Goal: Task Accomplishment & Management: Complete application form

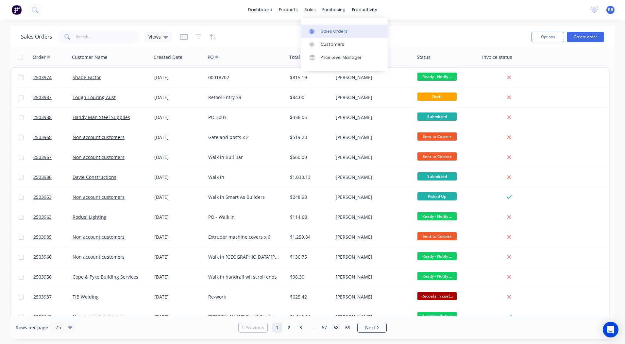
click at [315, 26] on link "Sales Orders" at bounding box center [344, 31] width 87 height 13
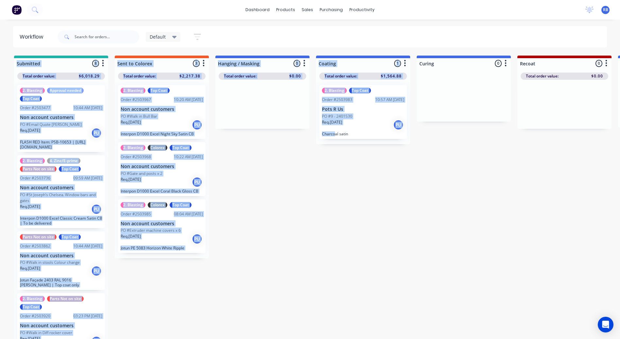
drag, startPoint x: 13, startPoint y: 26, endPoint x: 334, endPoint y: 190, distance: 360.4
click at [334, 190] on div "dashboard products sales purchasing productivity dashboard products Product Cat…" at bounding box center [310, 150] width 620 height 300
drag, startPoint x: 334, startPoint y: 190, endPoint x: 330, endPoint y: 193, distance: 5.3
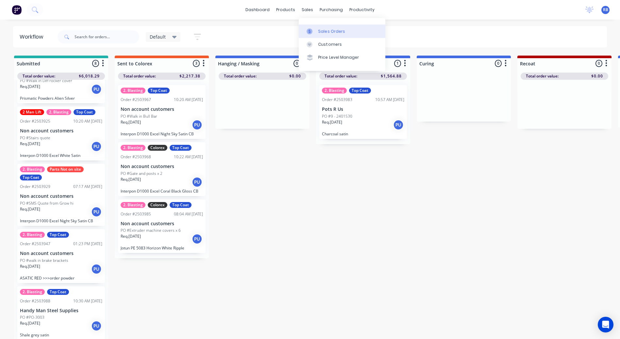
click at [319, 28] on div "Sales Orders" at bounding box center [331, 31] width 27 height 6
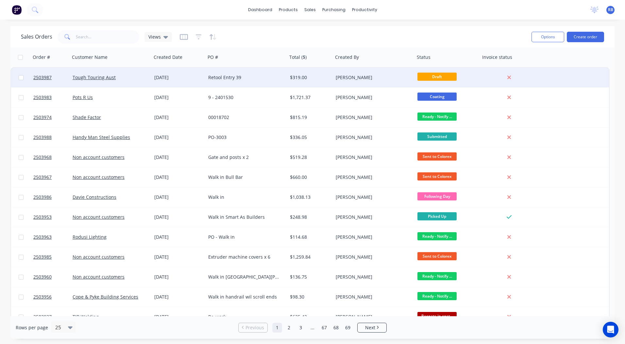
click at [329, 77] on div "$319.00" at bounding box center [310, 77] width 41 height 7
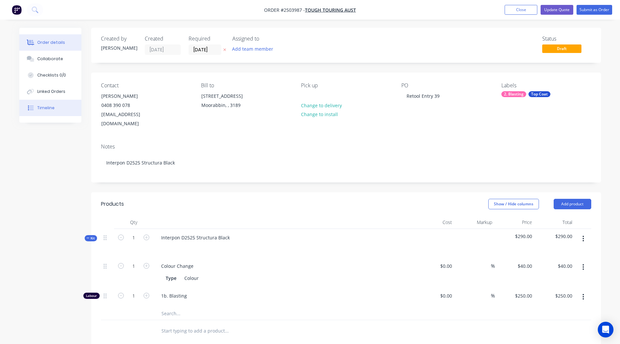
click at [45, 108] on div "Timeline" at bounding box center [45, 108] width 17 height 6
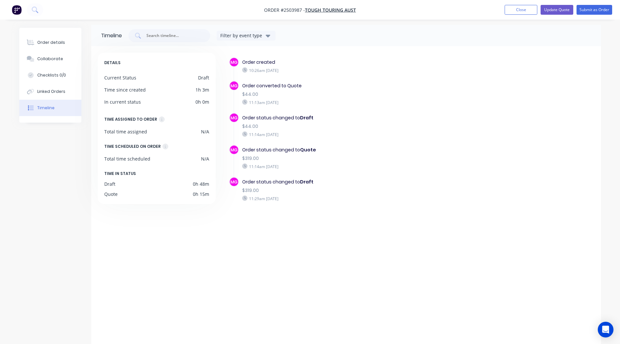
scroll to position [4, 0]
click at [519, 11] on button "Close" at bounding box center [521, 10] width 33 height 10
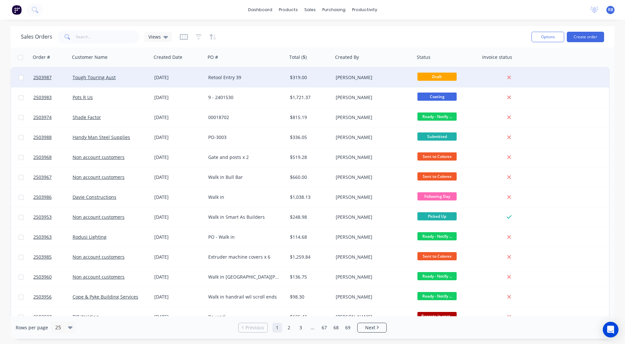
click at [357, 78] on div "[PERSON_NAME]" at bounding box center [372, 77] width 73 height 7
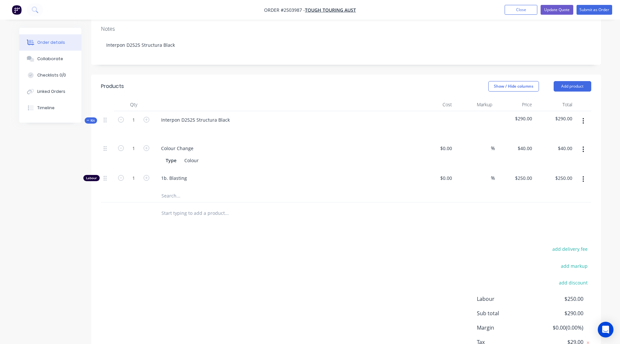
scroll to position [113, 0]
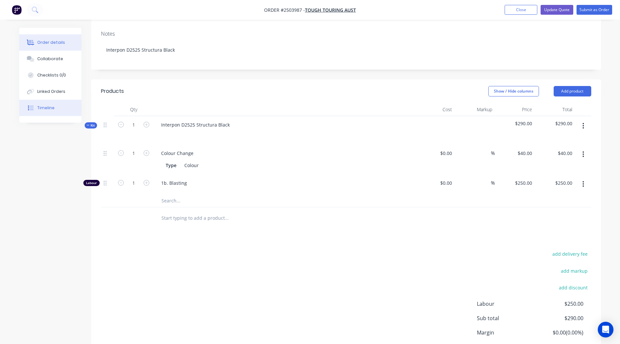
click at [59, 102] on button "Timeline" at bounding box center [50, 108] width 62 height 16
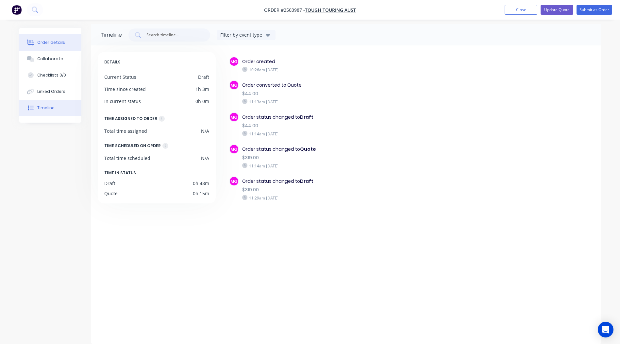
click at [57, 39] on button "Order details" at bounding box center [50, 42] width 62 height 16
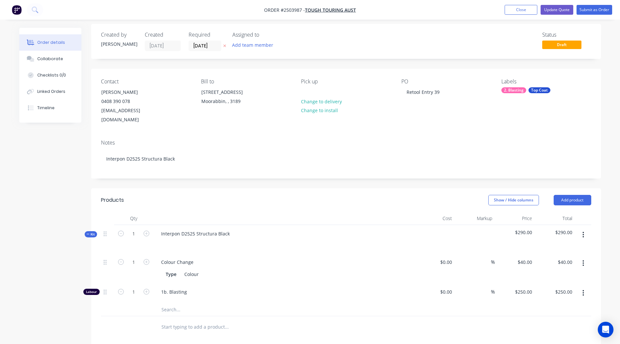
scroll to position [4, 0]
click at [515, 7] on button "Close" at bounding box center [521, 10] width 33 height 10
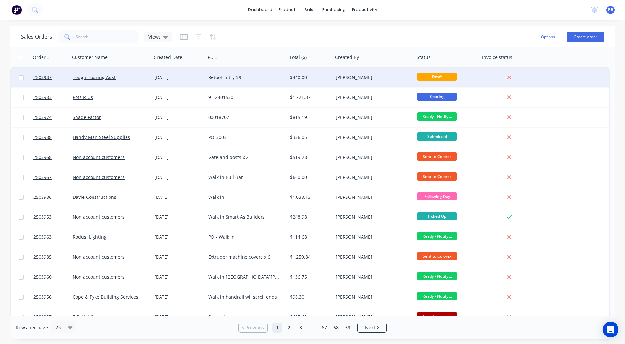
click at [230, 80] on div "Retool Entry 39" at bounding box center [244, 77] width 73 height 7
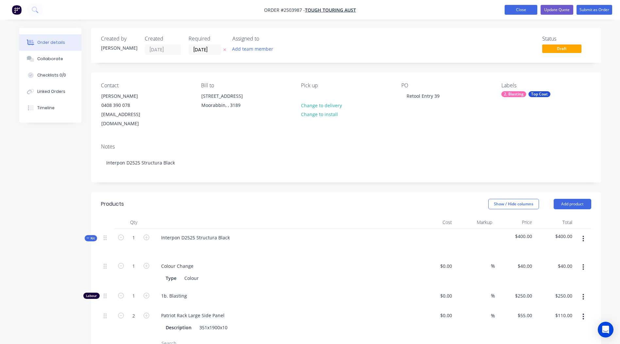
click at [516, 8] on button "Close" at bounding box center [521, 10] width 33 height 10
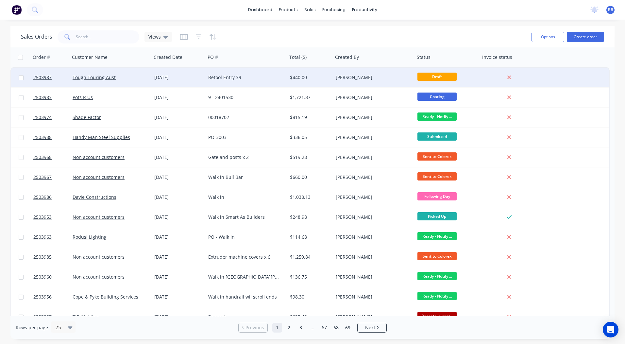
click at [292, 82] on div "$440.00" at bounding box center [310, 78] width 46 height 20
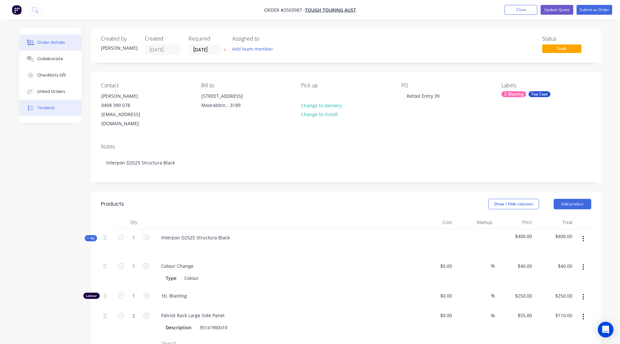
click at [24, 108] on button "Timeline" at bounding box center [50, 108] width 62 height 16
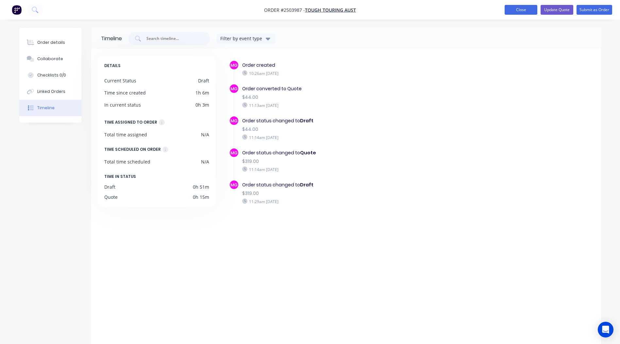
click at [517, 12] on button "Close" at bounding box center [521, 10] width 33 height 10
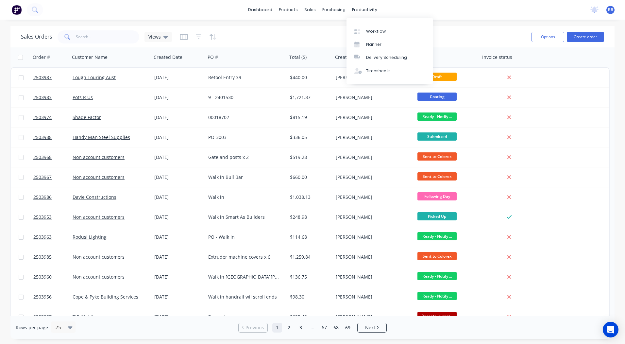
click at [478, 42] on div "Sales Orders Views" at bounding box center [273, 37] width 505 height 16
click at [583, 35] on button "Create order" at bounding box center [585, 37] width 37 height 10
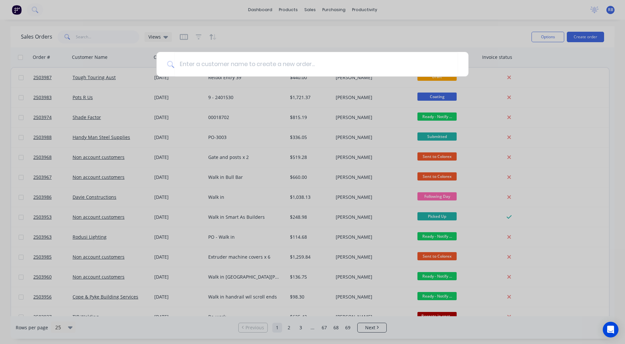
click at [569, 78] on div at bounding box center [312, 172] width 625 height 344
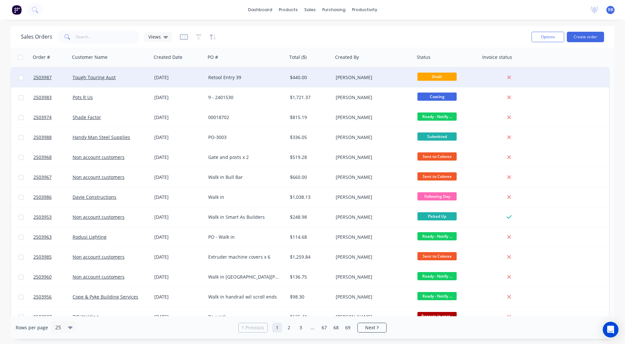
click at [290, 74] on div "$440.00" at bounding box center [309, 77] width 39 height 7
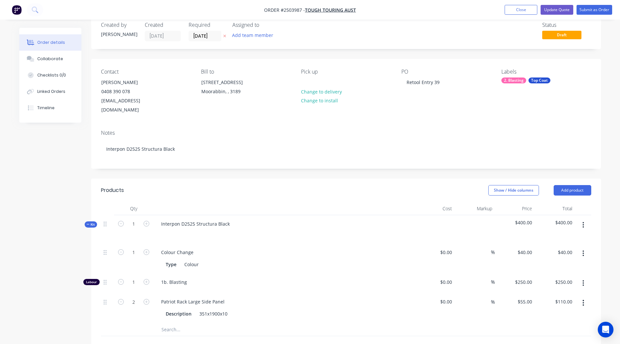
scroll to position [11, 0]
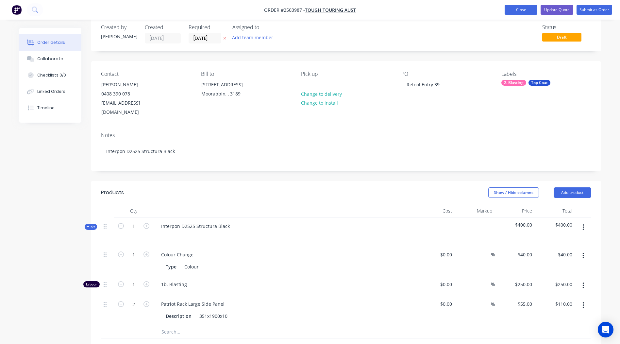
click at [518, 9] on button "Close" at bounding box center [521, 10] width 33 height 10
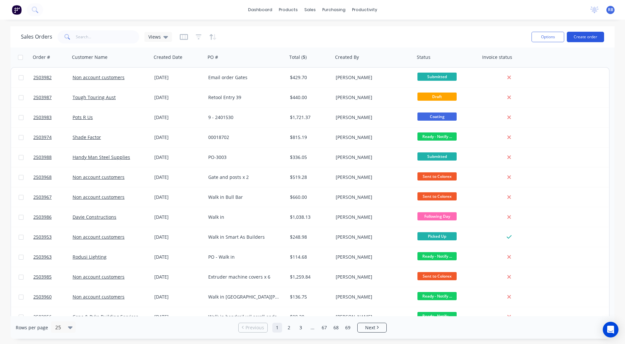
click at [587, 36] on button "Create order" at bounding box center [585, 37] width 37 height 10
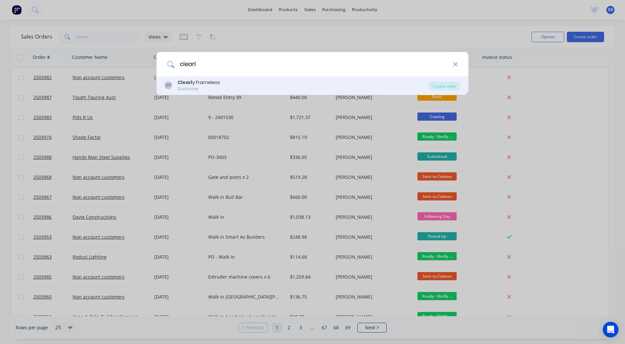
type input "clearl"
click at [211, 81] on div "Clearl y Frameless" at bounding box center [198, 82] width 42 height 7
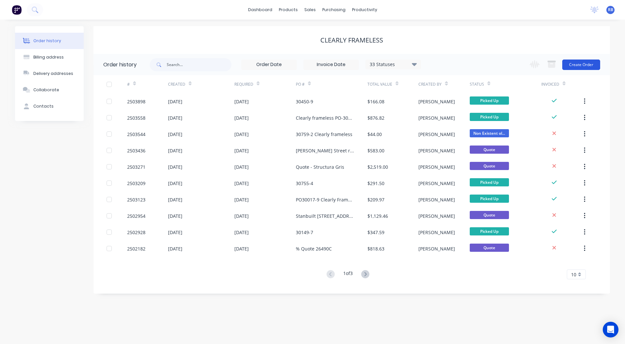
click at [578, 62] on button "Create Order" at bounding box center [581, 64] width 38 height 10
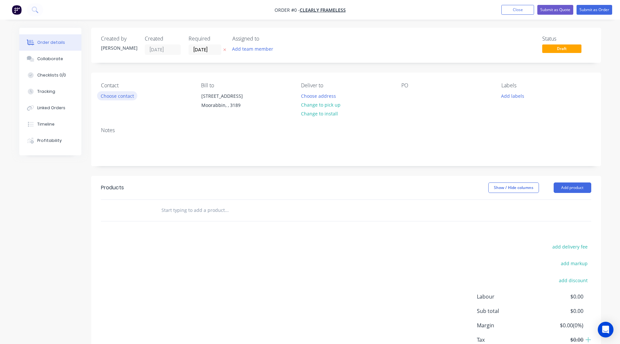
click at [112, 100] on button "Choose contact" at bounding box center [117, 95] width 40 height 9
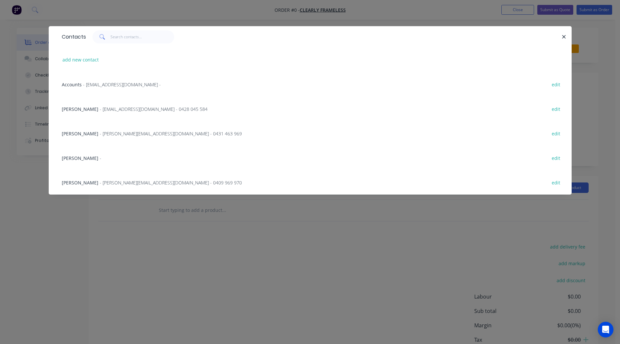
click at [83, 133] on span "[PERSON_NAME]" at bounding box center [80, 133] width 37 height 6
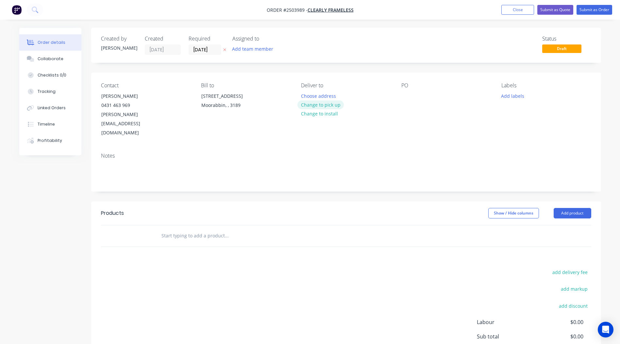
click at [335, 108] on button "Change to pick up" at bounding box center [320, 104] width 46 height 9
click at [407, 96] on div at bounding box center [406, 95] width 10 height 9
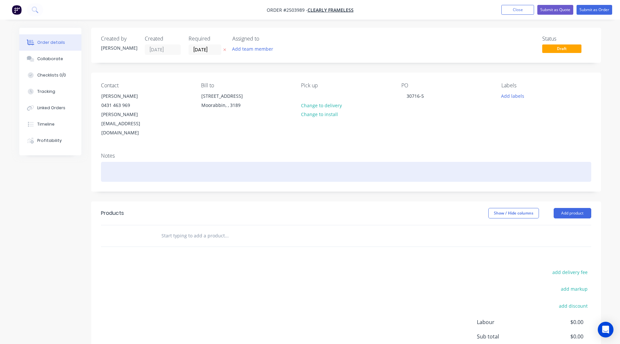
click at [140, 162] on div at bounding box center [346, 172] width 490 height 20
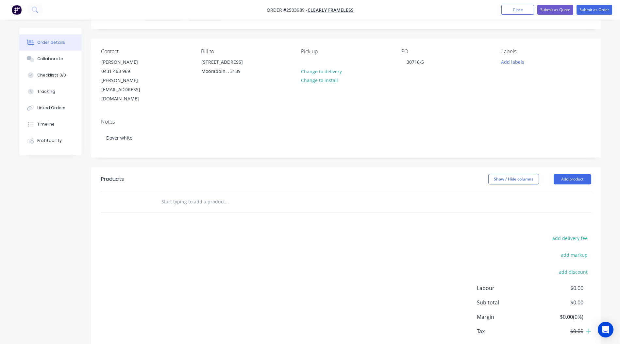
click at [562, 167] on header "Products Show / Hide columns Add product" at bounding box center [346, 179] width 510 height 24
click at [562, 174] on button "Add product" at bounding box center [573, 179] width 38 height 10
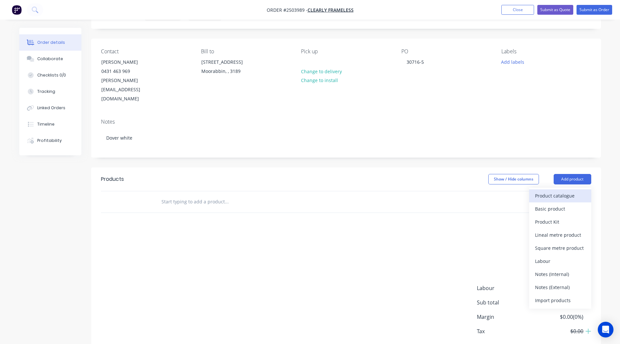
click at [563, 191] on div "Product catalogue" at bounding box center [560, 195] width 50 height 9
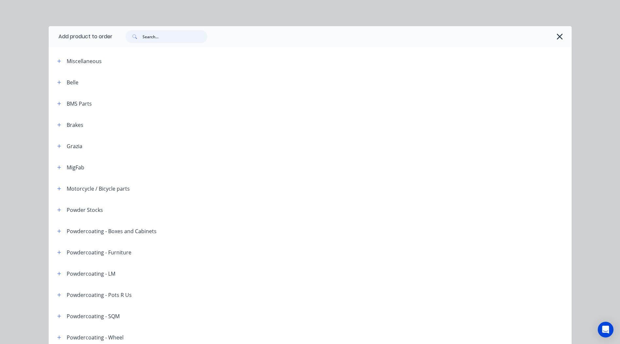
click at [162, 36] on input "text" at bounding box center [174, 36] width 65 height 13
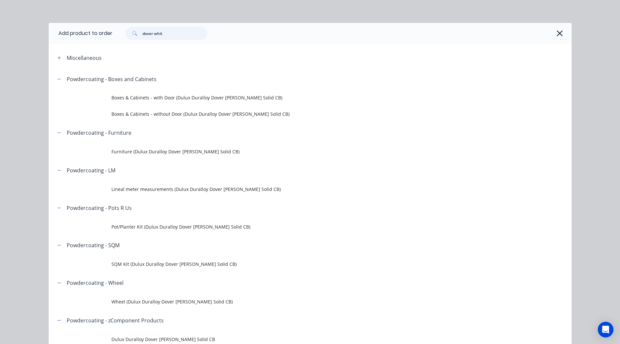
scroll to position [0, 0]
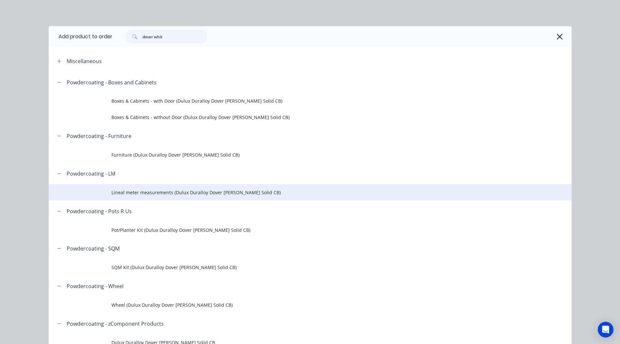
type input "dover whit"
click at [162, 194] on span "Lineal meter measurements (Dulux Duralloy Dover [PERSON_NAME] Solid CB)" at bounding box center [295, 192] width 368 height 7
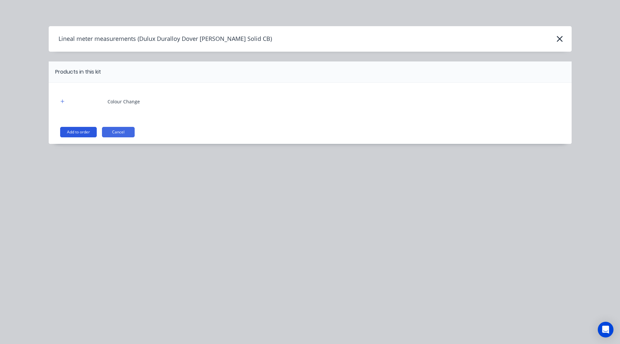
click at [87, 132] on button "Add to order" at bounding box center [78, 132] width 37 height 10
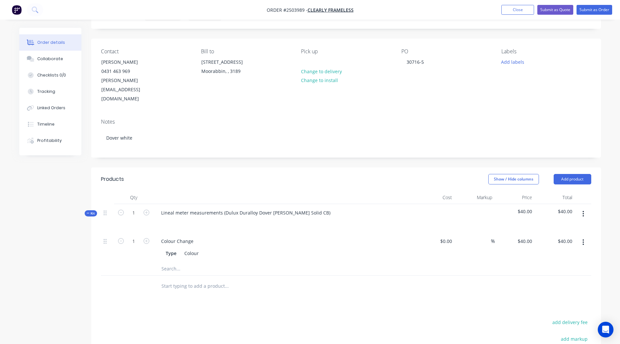
drag, startPoint x: 419, startPoint y: 153, endPoint x: 219, endPoint y: 169, distance: 200.6
click at [219, 168] on header "Products Show / Hide columns Add product" at bounding box center [346, 179] width 510 height 24
drag, startPoint x: 224, startPoint y: 193, endPoint x: 0, endPoint y: 224, distance: 226.6
click at [0, 224] on html "Order #2503989 - Clearly Frameless Add product Close Submit as Quote Submit as …" at bounding box center [310, 214] width 620 height 497
click at [254, 208] on div "Dulux Duralloy Dover [PERSON_NAME] Solid CB)" at bounding box center [213, 212] width 115 height 9
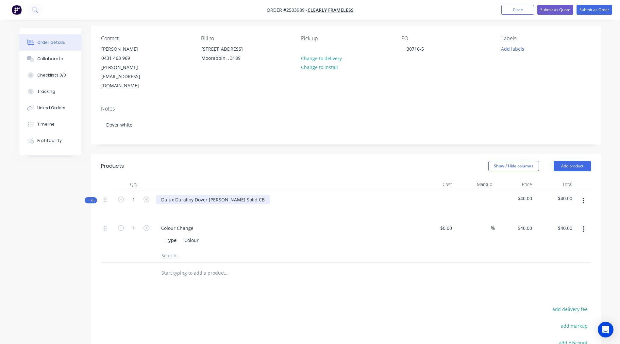
scroll to position [47, 0]
click at [283, 160] on div "Show / Hide columns Add product" at bounding box center [398, 165] width 386 height 10
click at [161, 194] on div "Dulux Duralloy Dover [PERSON_NAME] Solid CB" at bounding box center [213, 198] width 114 height 9
click at [317, 177] on div at bounding box center [283, 183] width 261 height 13
click at [584, 197] on icon "button" at bounding box center [583, 200] width 1 height 6
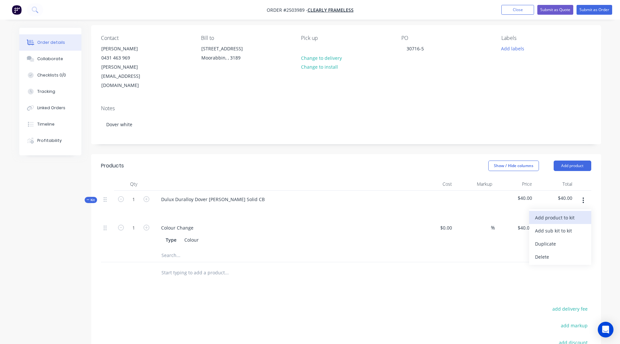
click at [579, 213] on div "Add product to kit" at bounding box center [560, 217] width 50 height 9
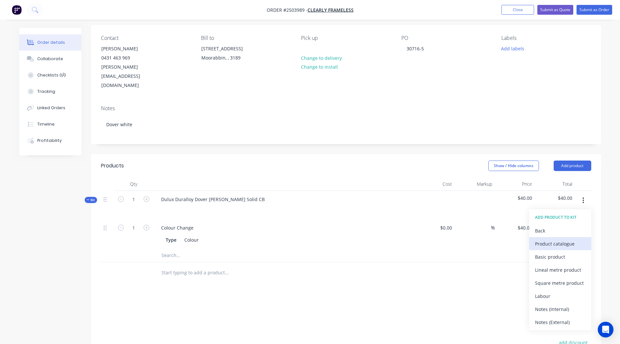
click at [554, 239] on div "Product catalogue" at bounding box center [560, 243] width 50 height 9
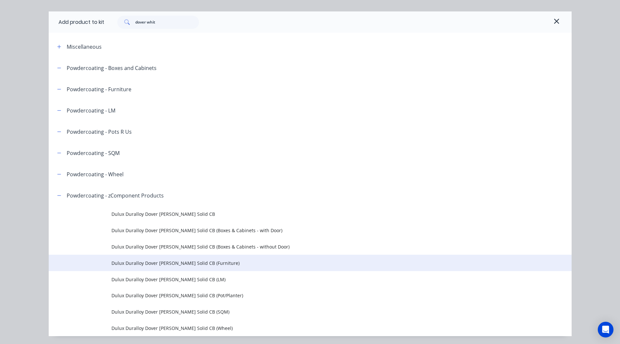
scroll to position [36, 0]
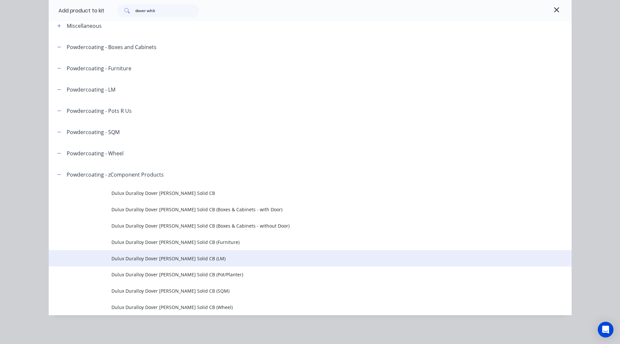
click at [184, 260] on span "Dulux Duralloy Dover [PERSON_NAME] Solid CB (LM)" at bounding box center [295, 258] width 368 height 7
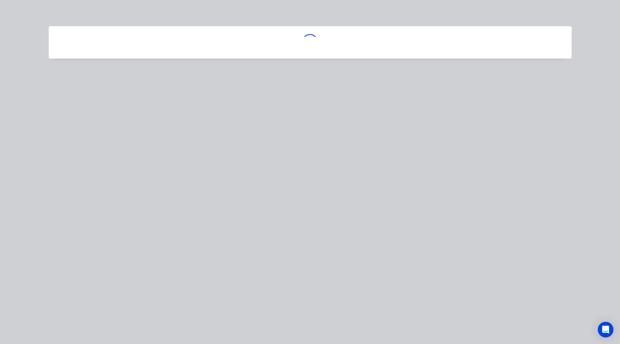
scroll to position [0, 0]
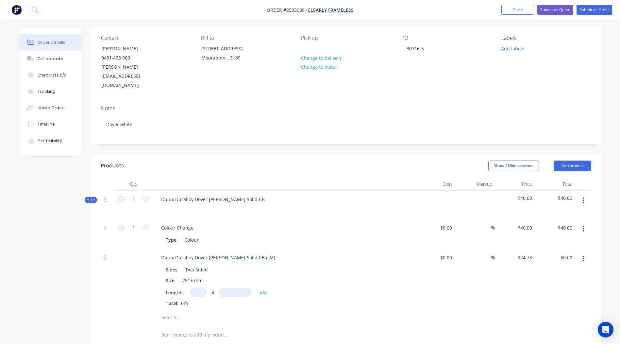
click at [197, 288] on input "text" at bounding box center [198, 292] width 16 height 9
type input "1"
click at [232, 288] on input "text" at bounding box center [235, 292] width 33 height 9
type input "942"
click at [255, 288] on button "add" at bounding box center [262, 292] width 15 height 9
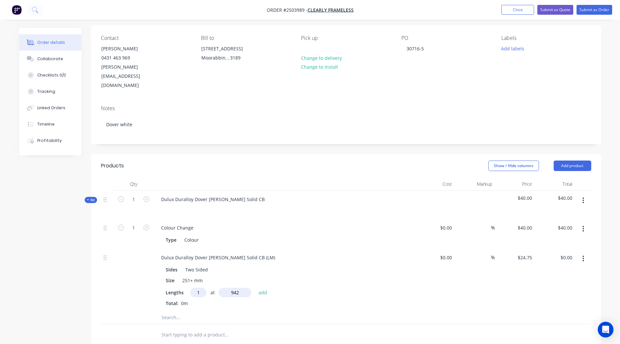
type input "$23.31"
type input "1"
click at [232, 288] on input "text" at bounding box center [235, 292] width 33 height 9
type input "3822"
click at [255, 288] on button "add" at bounding box center [262, 292] width 15 height 9
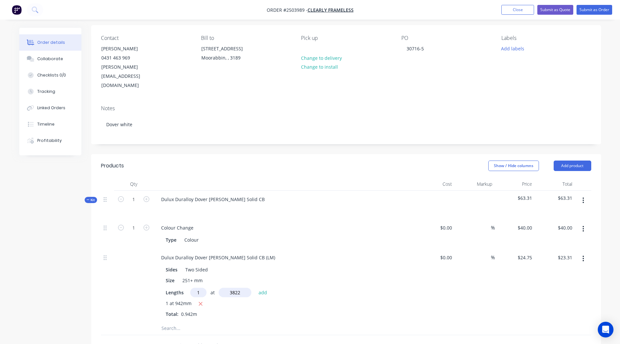
type input "$117.91"
type input "1"
click at [219, 288] on input "text" at bounding box center [235, 292] width 33 height 9
type input "932"
click at [255, 288] on button "add" at bounding box center [262, 292] width 15 height 9
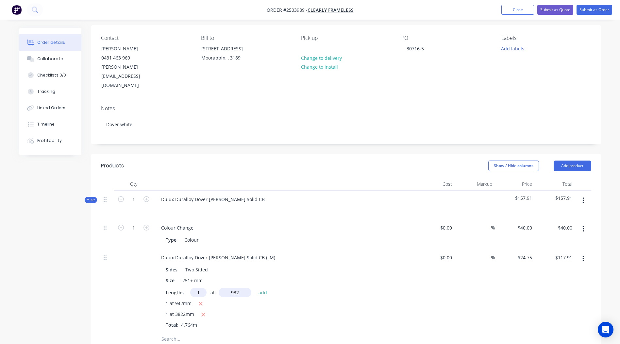
type input "$140.98"
drag, startPoint x: 264, startPoint y: 239, endPoint x: 0, endPoint y: 271, distance: 265.6
click at [0, 268] on html "Order #2503989 - Clearly Frameless Add product Close Submit as Quote Submit as …" at bounding box center [310, 249] width 620 height 592
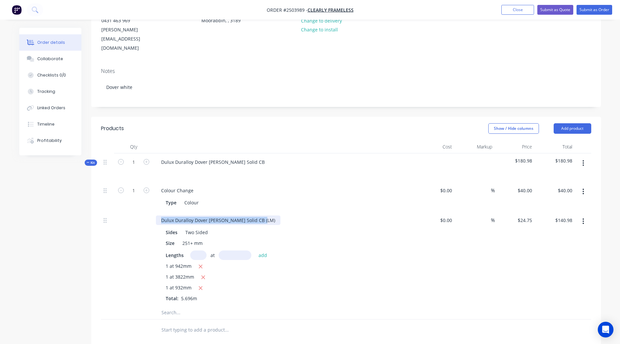
scroll to position [113, 0]
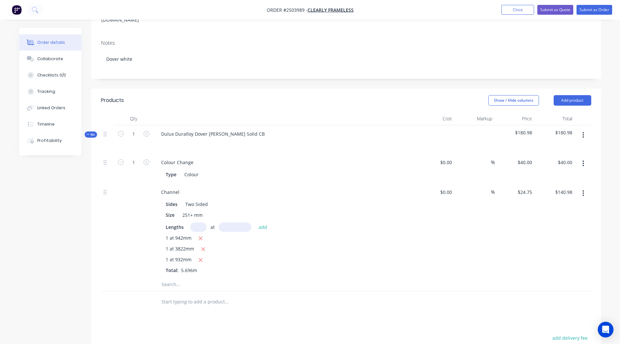
click at [456, 291] on div at bounding box center [346, 301] width 490 height 21
click at [586, 187] on button "button" at bounding box center [582, 193] width 15 height 12
click at [549, 254] on div "$140.98 $140.98" at bounding box center [555, 230] width 40 height 94
click at [585, 129] on button "button" at bounding box center [582, 135] width 15 height 12
click at [566, 147] on div "Add product to kit" at bounding box center [560, 151] width 50 height 9
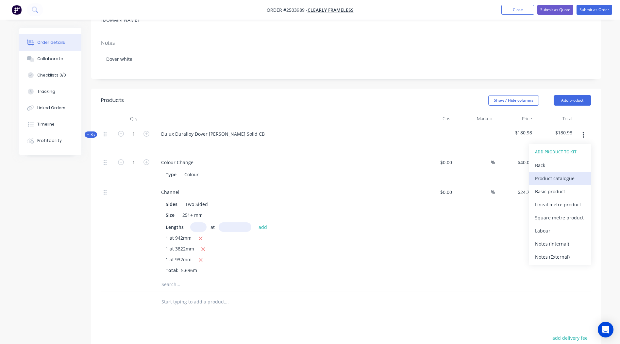
click at [557, 174] on div "Product catalogue" at bounding box center [560, 178] width 50 height 9
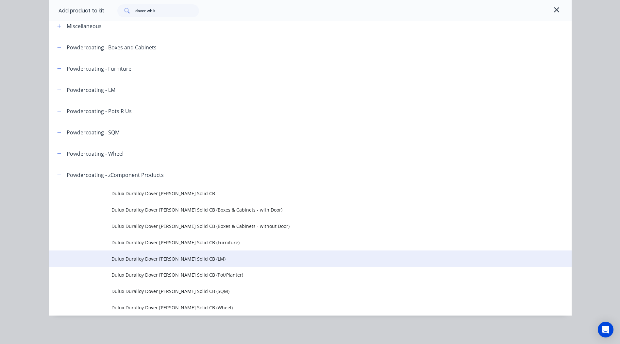
scroll to position [36, 0]
click at [196, 255] on span "Dulux Duralloy Dover [PERSON_NAME] Solid CB (LM)" at bounding box center [295, 258] width 368 height 7
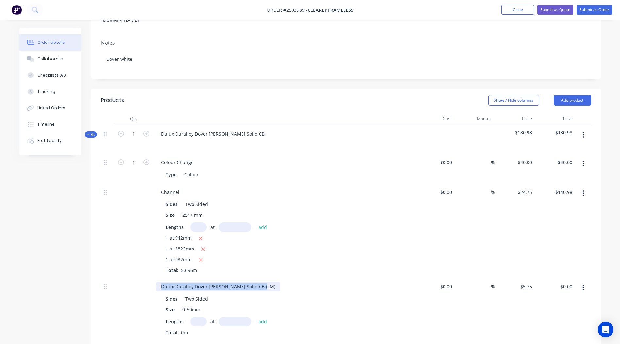
drag, startPoint x: 262, startPoint y: 270, endPoint x: 0, endPoint y: 244, distance: 263.0
click at [0, 244] on html "Order #2503989 - Clearly Frameless Add product Close Submit as Quote Submit as …" at bounding box center [310, 214] width 620 height 654
click at [200, 317] on input "text" at bounding box center [198, 321] width 16 height 9
type input "2"
click at [233, 317] on input "text" at bounding box center [235, 321] width 33 height 9
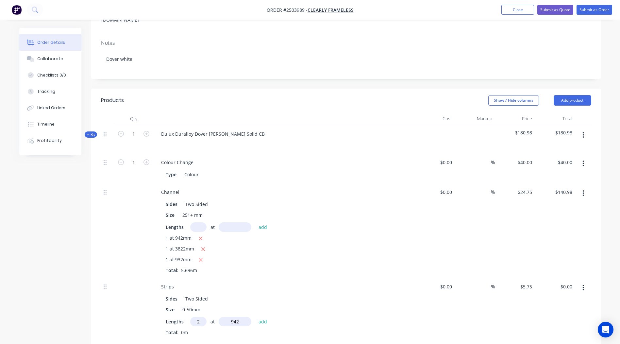
type input "942"
click at [255, 317] on button "add" at bounding box center [262, 321] width 15 height 9
type input "$10.83"
type input "2"
click at [233, 317] on input "text" at bounding box center [235, 321] width 33 height 9
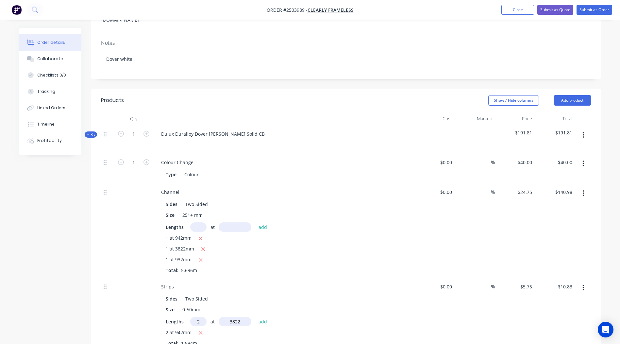
type input "3822"
click at [255, 317] on button "add" at bounding box center [262, 321] width 15 height 9
type input "$54.79"
type input "2"
click at [233, 317] on input "text" at bounding box center [235, 321] width 33 height 9
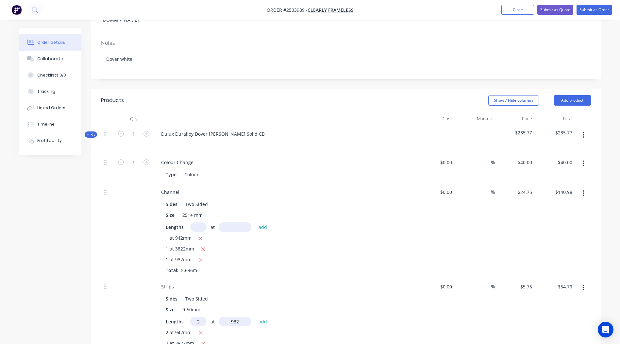
type input "932"
click at [255, 317] on button "add" at bounding box center [262, 321] width 15 height 9
type input "$65.50"
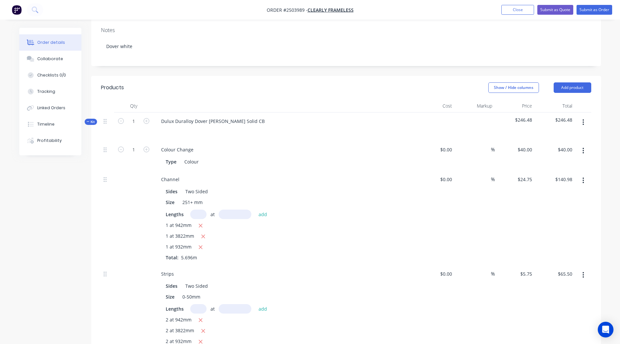
scroll to position [119, 0]
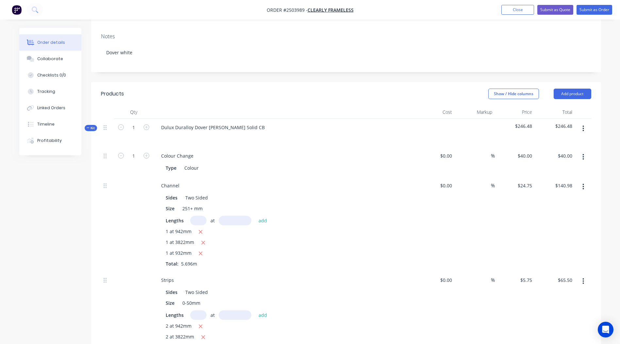
click at [585, 123] on button "button" at bounding box center [582, 129] width 15 height 12
click at [549, 141] on div "Add product to kit" at bounding box center [560, 145] width 50 height 9
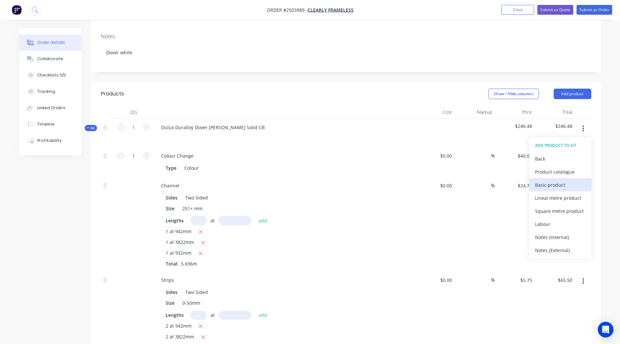
click at [556, 180] on div "Basic product" at bounding box center [560, 184] width 50 height 9
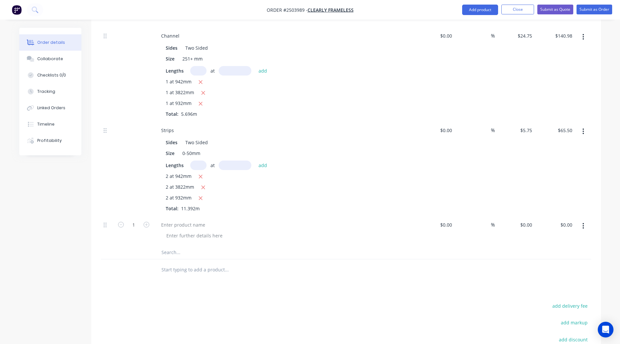
scroll to position [315, 0]
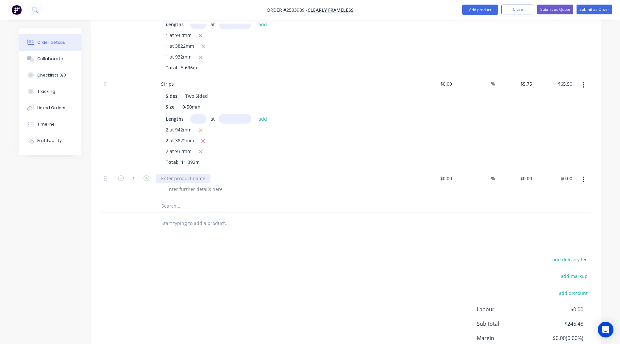
click at [180, 174] on div at bounding box center [183, 178] width 55 height 9
click at [528, 174] on input "0" at bounding box center [527, 178] width 15 height 9
type input "$2.50"
click at [339, 255] on div "add delivery fee add markup add discount Labour $0.00 Sub total $246.48 Margin …" at bounding box center [346, 318] width 490 height 126
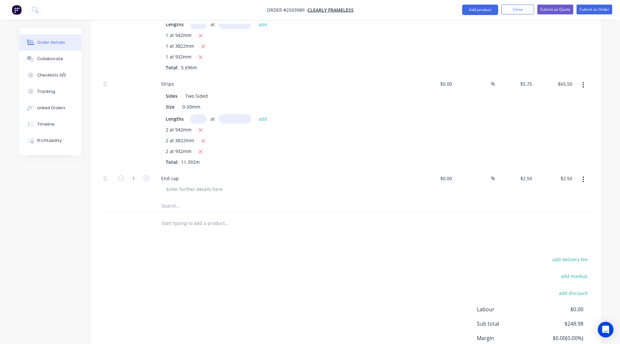
click at [148, 174] on button "button" at bounding box center [146, 177] width 8 height 7
type input "2"
type input "$5.00"
click at [148, 174] on button "button" at bounding box center [146, 177] width 8 height 7
type input "3"
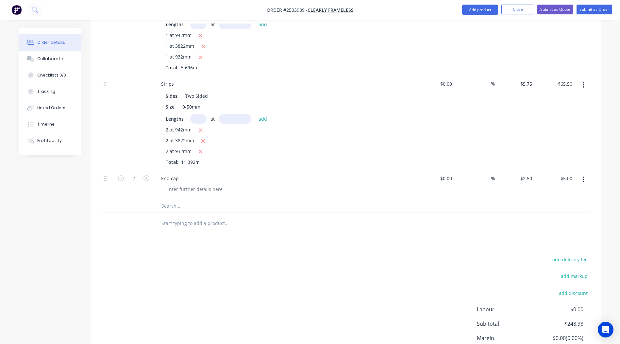
type input "$7.50"
click at [148, 174] on button "button" at bounding box center [146, 177] width 8 height 7
type input "4"
type input "$10.00"
click at [148, 174] on button "button" at bounding box center [146, 177] width 8 height 7
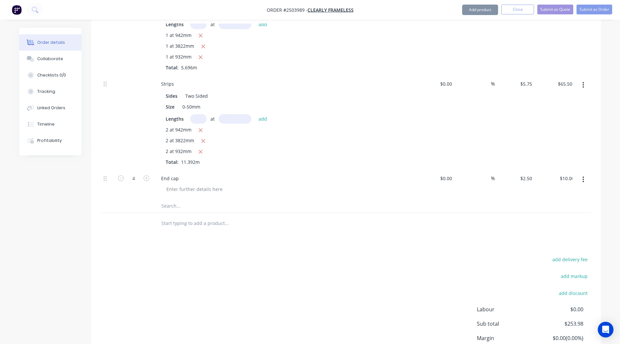
type input "5"
type input "$12.50"
click at [148, 174] on button "button" at bounding box center [146, 177] width 8 height 7
type input "6"
type input "$15.00"
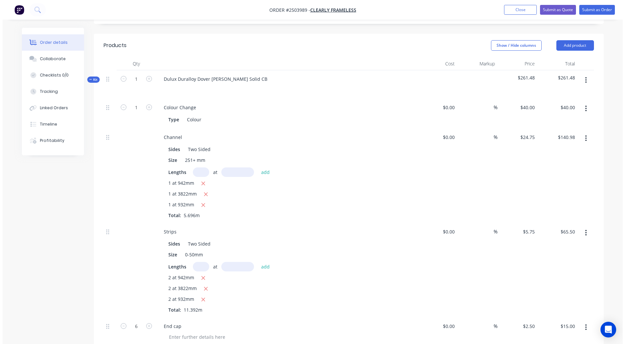
scroll to position [108, 0]
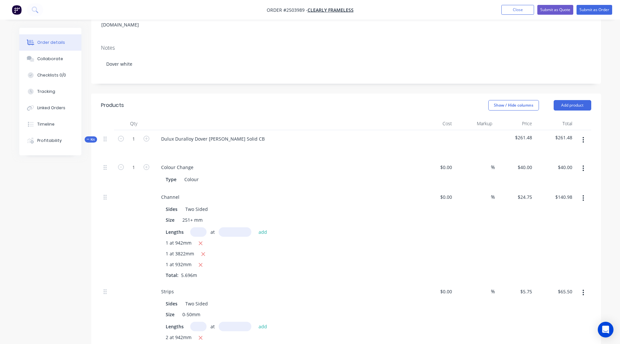
click at [588, 134] on button "button" at bounding box center [582, 140] width 15 height 12
click at [557, 152] on div "Add product to kit" at bounding box center [560, 156] width 50 height 9
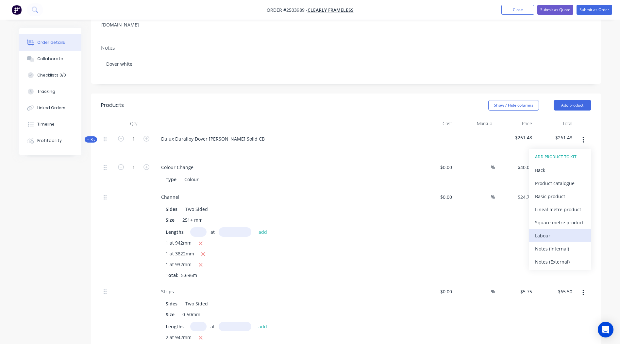
click at [547, 229] on button "Labour" at bounding box center [560, 235] width 62 height 13
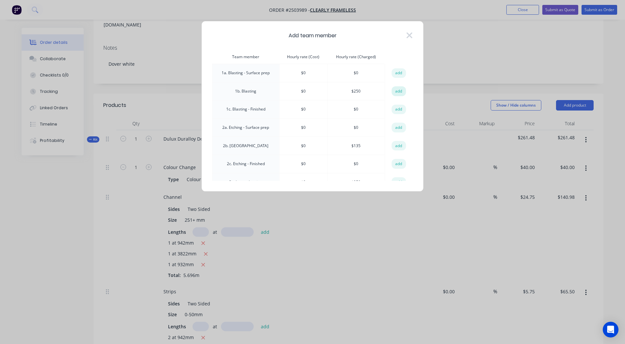
click at [402, 91] on button "add" at bounding box center [398, 91] width 14 height 10
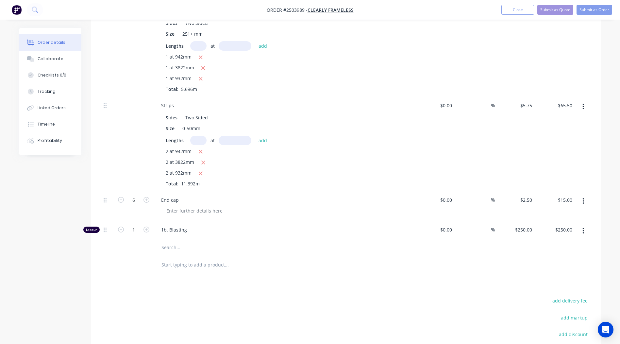
scroll to position [337, 0]
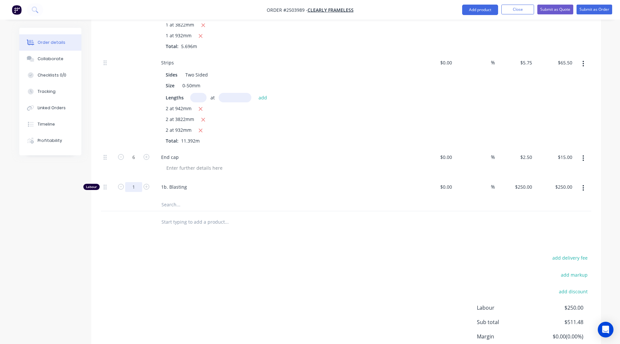
type input "0.25"
type input "$62.50"
click at [356, 261] on div "add delivery fee add markup add discount Labour $250.00 Sub total $511.48 Margi…" at bounding box center [346, 316] width 490 height 126
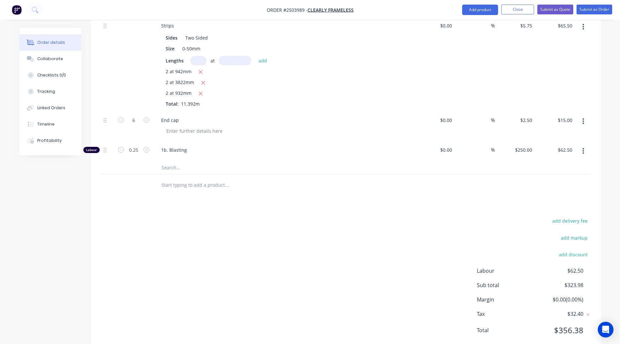
scroll to position [0, 0]
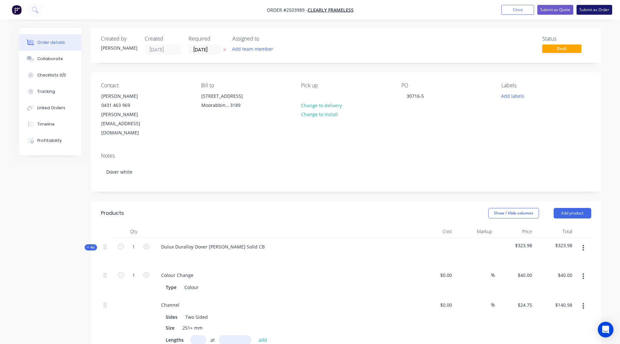
click at [588, 11] on button "Submit as Order" at bounding box center [594, 10] width 36 height 10
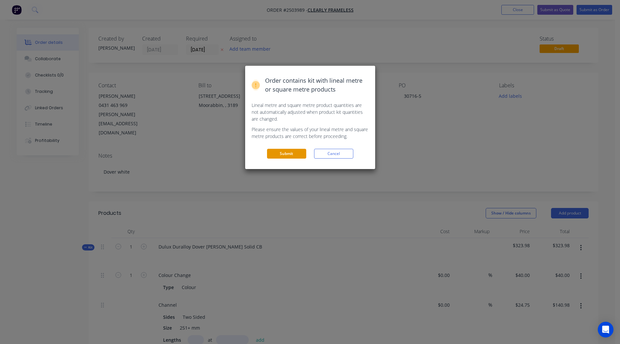
click at [287, 151] on button "Submit" at bounding box center [286, 154] width 39 height 10
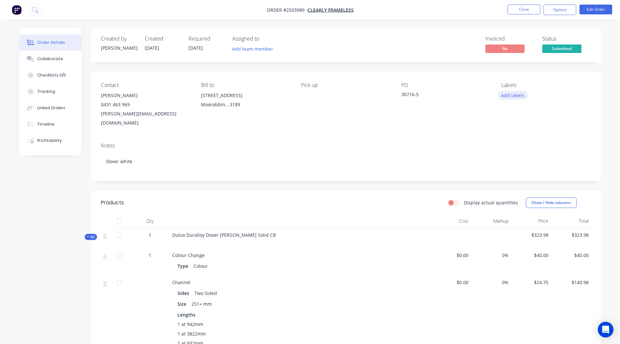
click at [516, 95] on button "Add labels" at bounding box center [513, 95] width 30 height 9
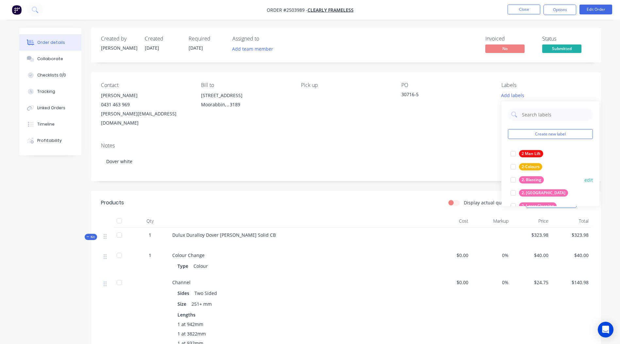
click at [523, 179] on div "2. Blasting" at bounding box center [531, 179] width 25 height 7
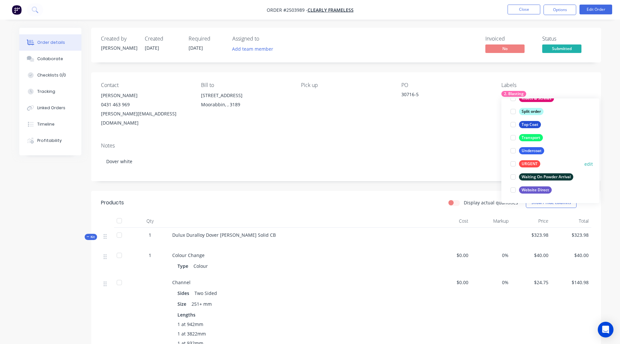
scroll to position [33, 0]
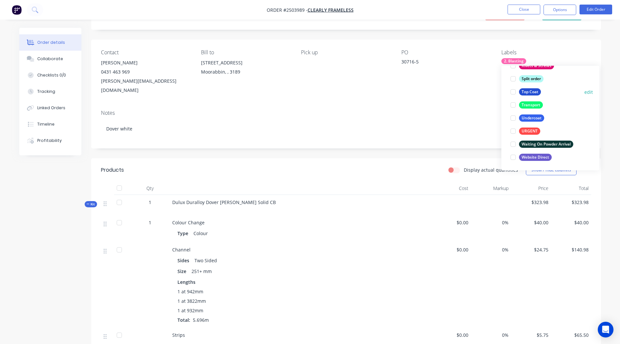
click at [529, 92] on div "Top Coat" at bounding box center [530, 91] width 22 height 7
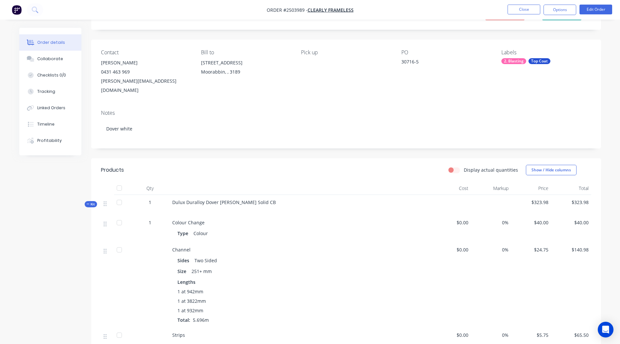
click at [601, 35] on div "Order details Collaborate Checklists 0/0 Tracking Linked Orders Timeline Profit…" at bounding box center [310, 279] width 595 height 568
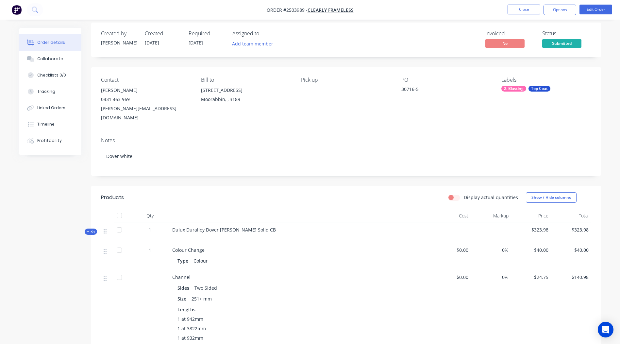
scroll to position [0, 0]
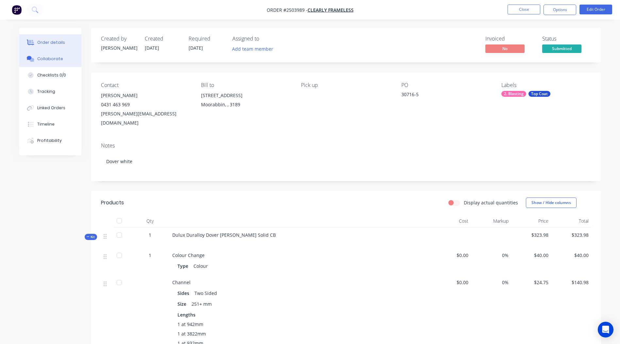
click at [47, 55] on button "Collaborate" at bounding box center [50, 59] width 62 height 16
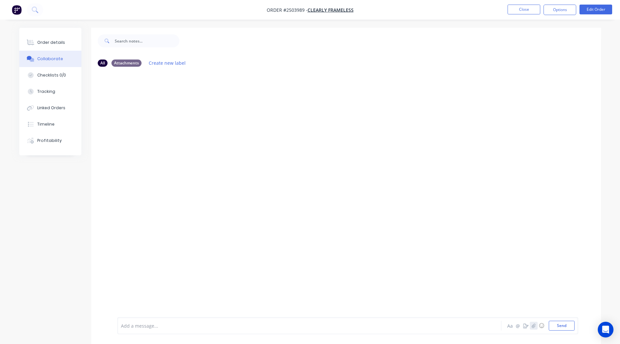
click at [534, 322] on button "button" at bounding box center [534, 326] width 8 height 8
click at [552, 323] on button "Send" at bounding box center [562, 326] width 26 height 10
click at [56, 49] on button "Order details" at bounding box center [50, 42] width 62 height 16
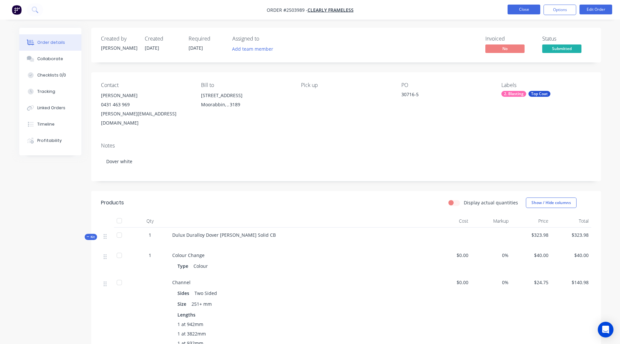
click at [522, 10] on button "Close" at bounding box center [523, 10] width 33 height 10
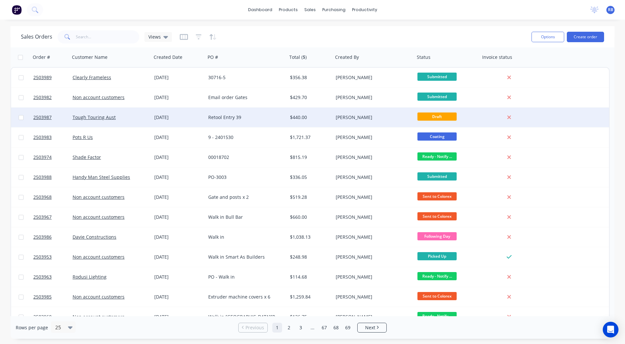
click at [257, 112] on div "Retool Entry 39" at bounding box center [247, 118] width 82 height 20
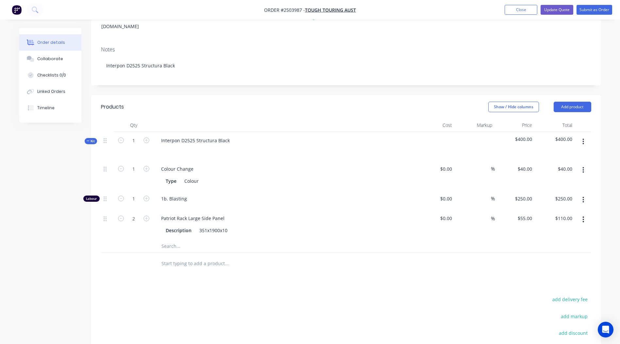
scroll to position [140, 0]
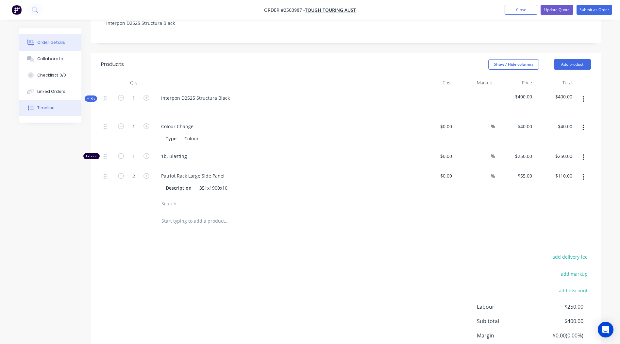
click at [63, 109] on button "Timeline" at bounding box center [50, 108] width 62 height 16
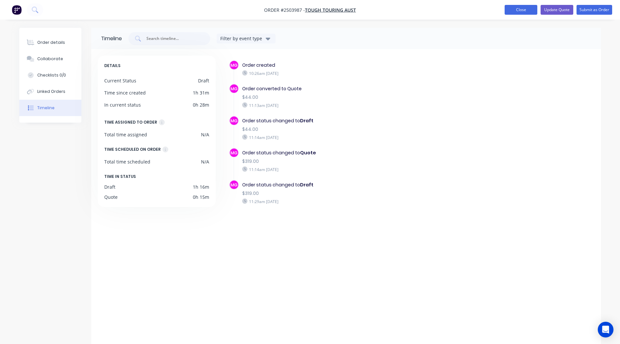
click at [517, 5] on button "Close" at bounding box center [521, 10] width 33 height 10
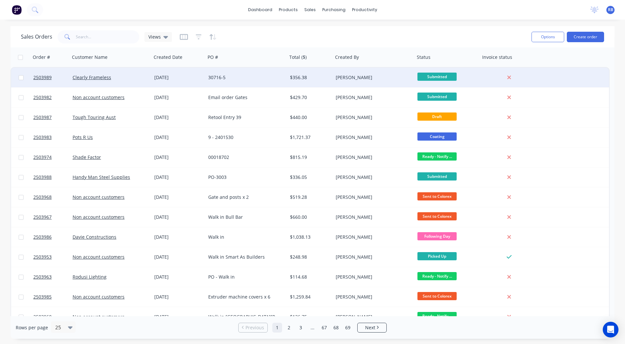
click at [219, 72] on div "30716-5" at bounding box center [247, 78] width 82 height 20
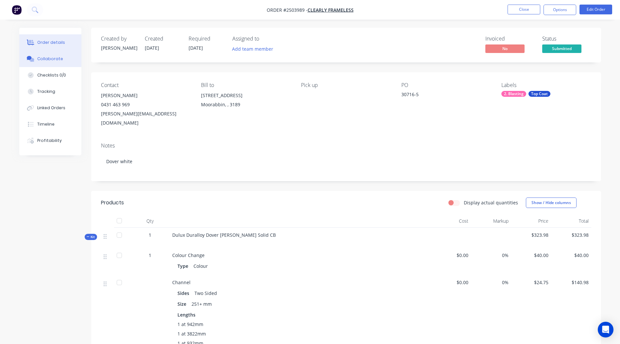
click at [43, 63] on button "Collaborate" at bounding box center [50, 59] width 62 height 16
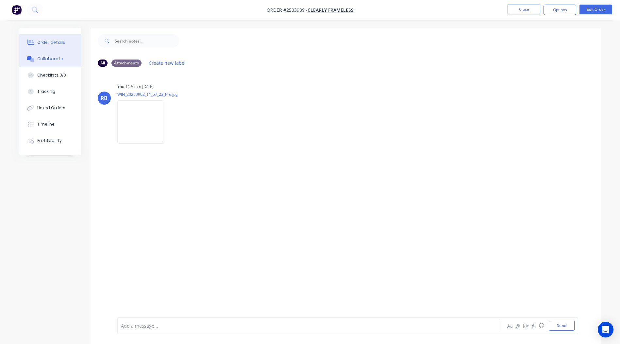
click at [58, 36] on button "Order details" at bounding box center [50, 42] width 62 height 16
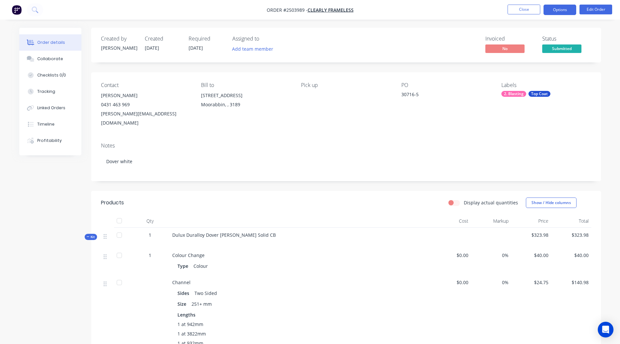
click at [546, 11] on button "Options" at bounding box center [559, 10] width 33 height 10
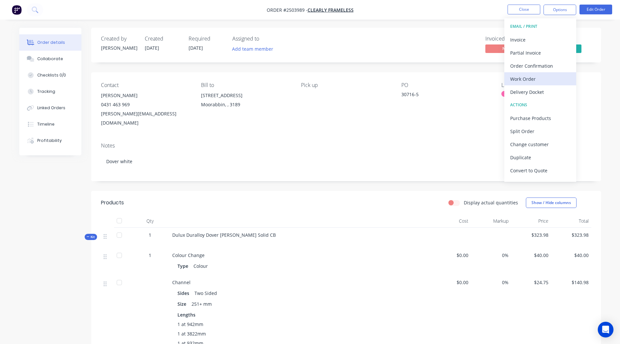
click at [522, 78] on div "Work Order" at bounding box center [540, 78] width 60 height 9
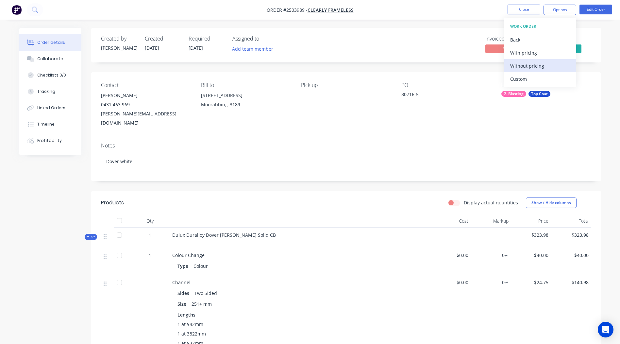
click at [528, 67] on div "Without pricing" at bounding box center [540, 65] width 60 height 9
click at [274, 63] on div "Created by [PERSON_NAME] Created [DATE] Required [DATE] Assigned to Add team me…" at bounding box center [346, 307] width 510 height 558
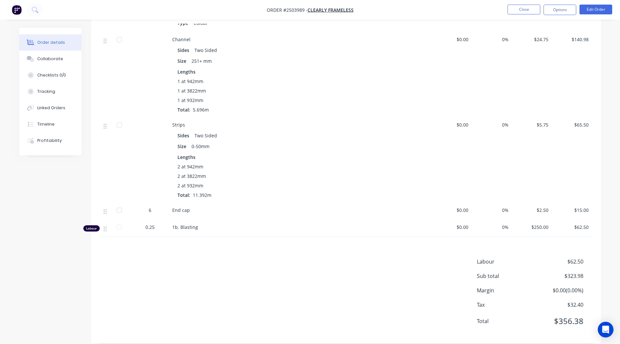
scroll to position [57, 0]
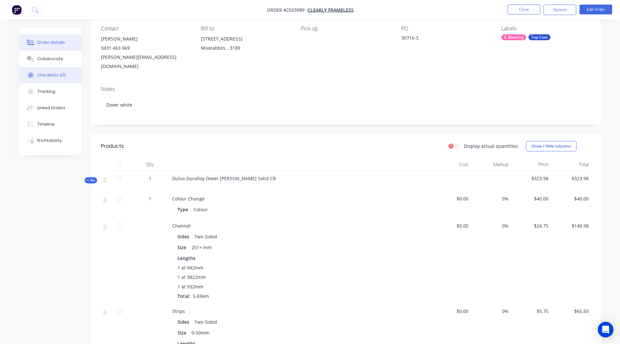
click at [63, 68] on button "Checklists 0/0" at bounding box center [50, 75] width 62 height 16
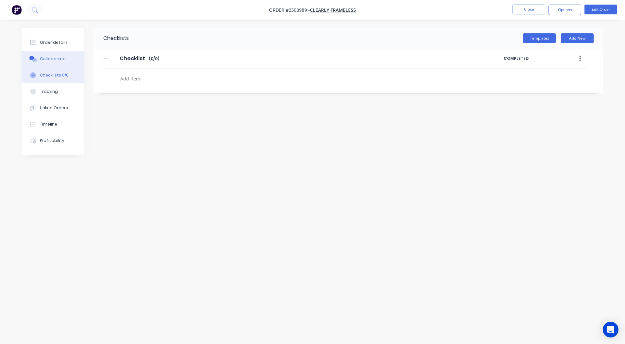
click at [63, 56] on div "Collaborate" at bounding box center [53, 59] width 26 height 6
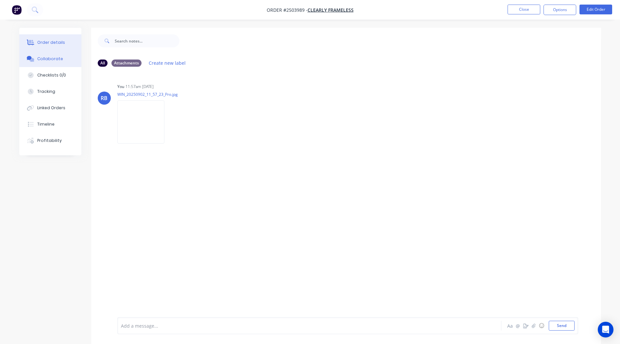
click at [56, 45] on div "Order details" at bounding box center [51, 43] width 28 height 6
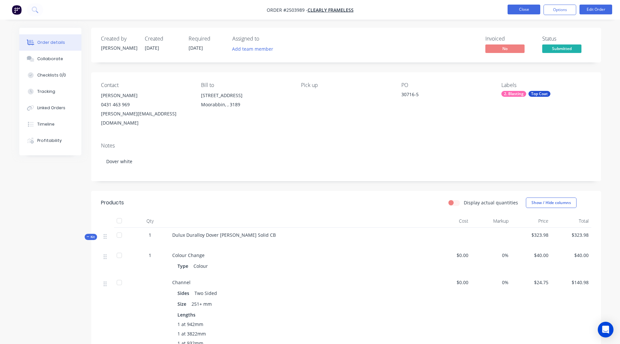
click at [524, 7] on button "Close" at bounding box center [523, 10] width 33 height 10
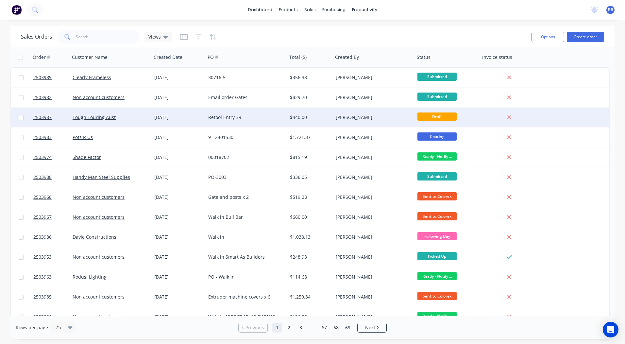
click at [311, 113] on div "$440.00" at bounding box center [310, 118] width 46 height 20
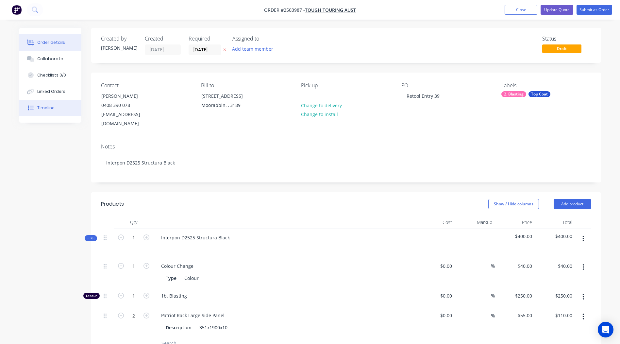
click at [62, 104] on button "Timeline" at bounding box center [50, 108] width 62 height 16
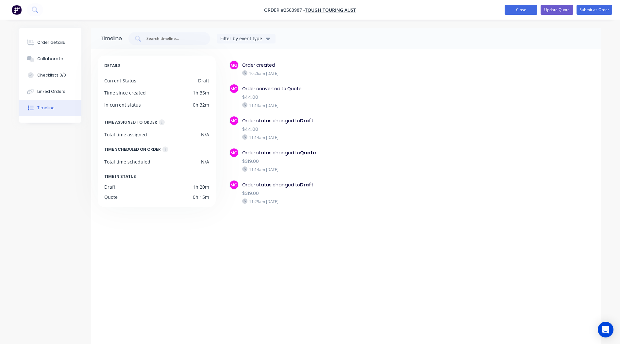
click at [513, 9] on button "Close" at bounding box center [521, 10] width 33 height 10
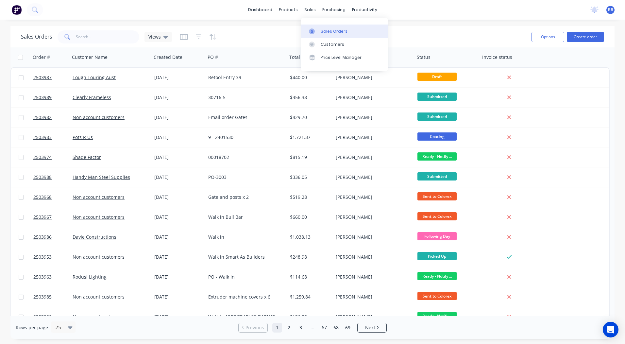
click at [312, 30] on icon at bounding box center [312, 31] width 6 height 6
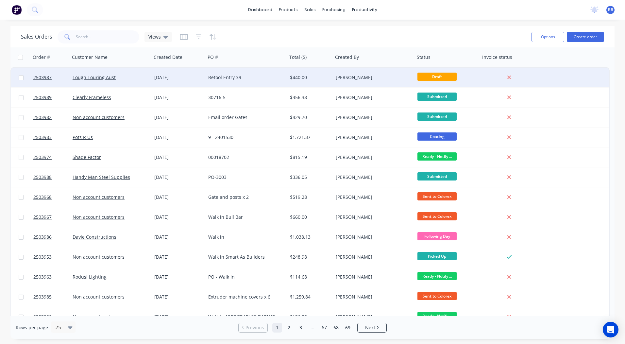
click at [367, 77] on div "[PERSON_NAME]" at bounding box center [372, 77] width 73 height 7
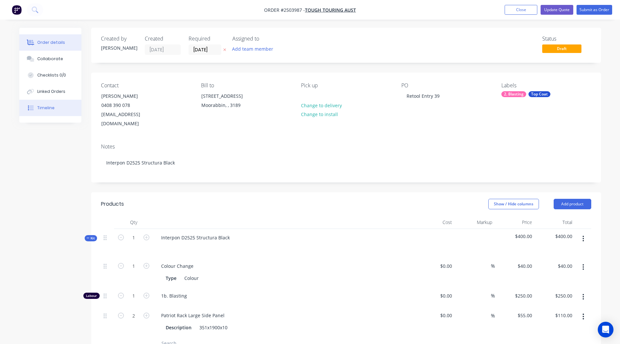
click at [52, 112] on button "Timeline" at bounding box center [50, 108] width 62 height 16
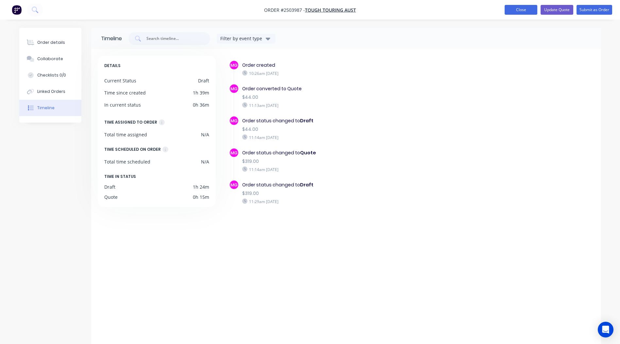
click at [515, 5] on button "Close" at bounding box center [521, 10] width 33 height 10
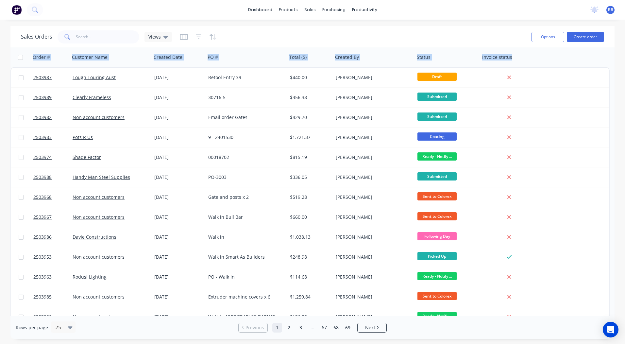
drag, startPoint x: 252, startPoint y: 28, endPoint x: 590, endPoint y: 58, distance: 339.5
click at [590, 58] on div "Sales Orders Views Options Create order Order # Customer Name Created Date PO #…" at bounding box center [312, 182] width 604 height 312
click at [432, 25] on div "dashboard products sales purchasing productivity dashboard products Product Cat…" at bounding box center [312, 172] width 625 height 344
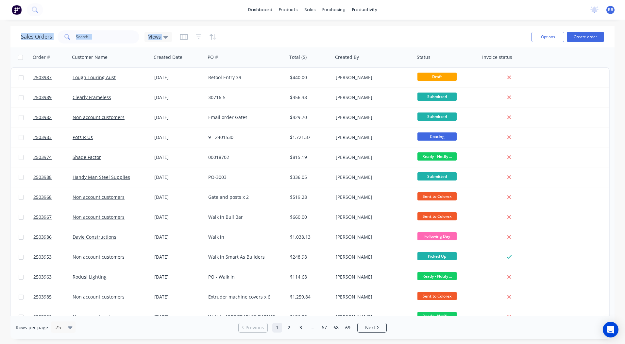
drag, startPoint x: 16, startPoint y: 23, endPoint x: 586, endPoint y: 31, distance: 569.6
click at [586, 31] on div "dashboard products sales purchasing productivity dashboard products Product Cat…" at bounding box center [312, 172] width 625 height 344
click at [332, 27] on div "Sales Orders Views Options Create order" at bounding box center [312, 36] width 604 height 21
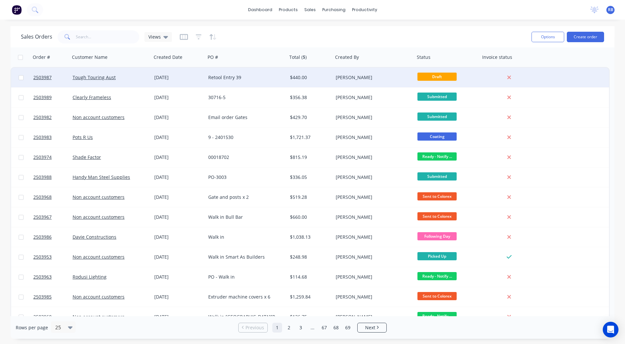
click at [286, 75] on div "Retool Entry 39" at bounding box center [247, 78] width 82 height 20
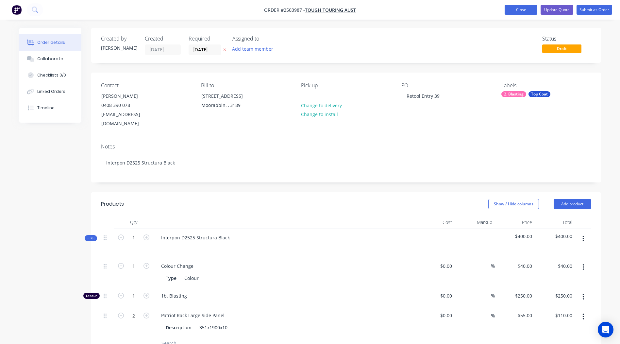
click at [514, 11] on button "Close" at bounding box center [521, 10] width 33 height 10
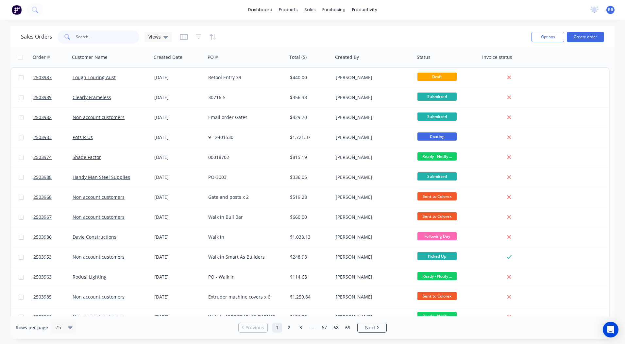
click at [88, 37] on input "text" at bounding box center [108, 36] width 64 height 13
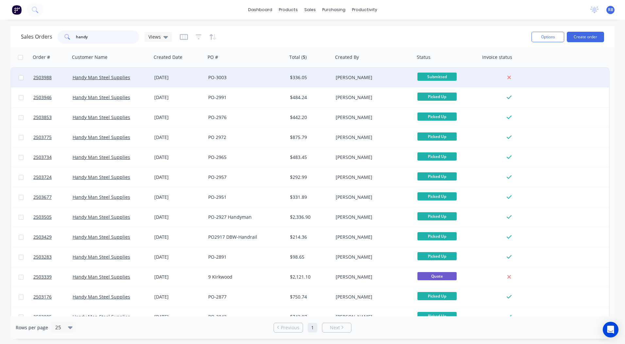
type input "handy"
click at [253, 76] on div "PO-3003" at bounding box center [244, 77] width 73 height 7
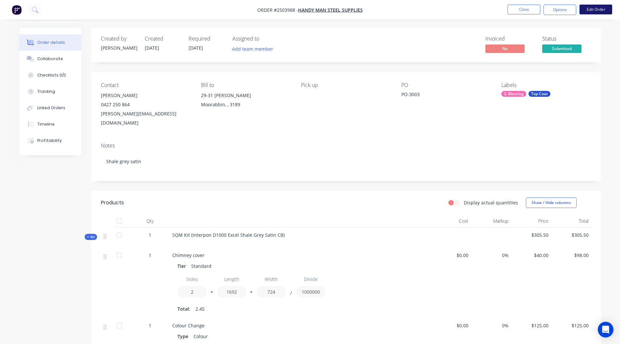
click at [591, 12] on button "Edit Order" at bounding box center [595, 10] width 33 height 10
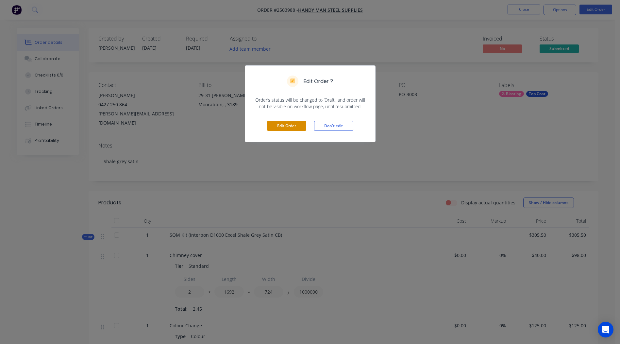
click at [285, 124] on button "Edit Order" at bounding box center [286, 126] width 39 height 10
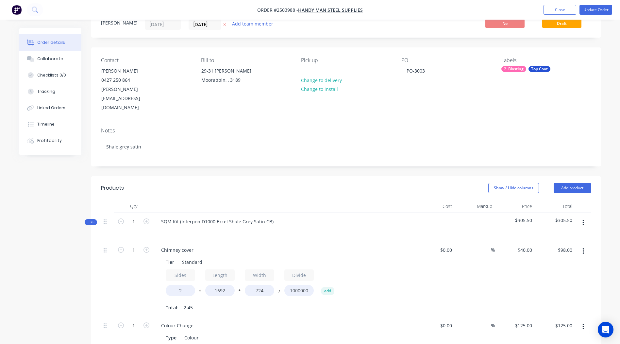
scroll to position [33, 0]
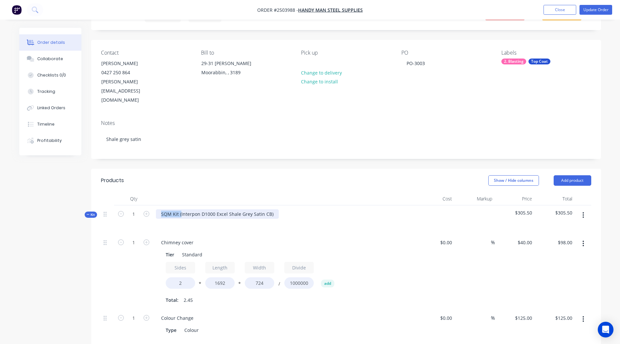
drag, startPoint x: 180, startPoint y: 191, endPoint x: -1, endPoint y: 232, distance: 186.1
click at [0, 232] on html "Order #2503988 - Handy Man Steel Supplies Add product Close Update Order Order …" at bounding box center [310, 263] width 620 height 592
click at [252, 209] on div "Interpon D1000 Excel Shale Grey Satin CB)" at bounding box center [207, 213] width 103 height 9
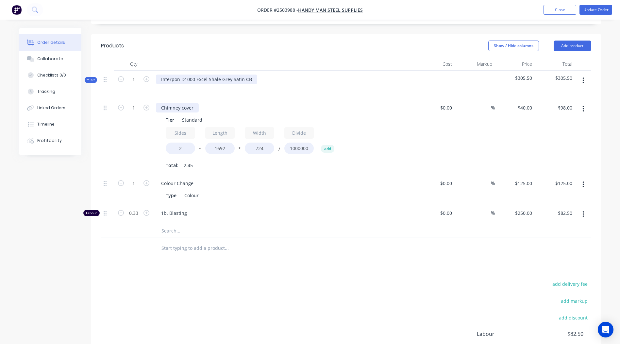
scroll to position [131, 0]
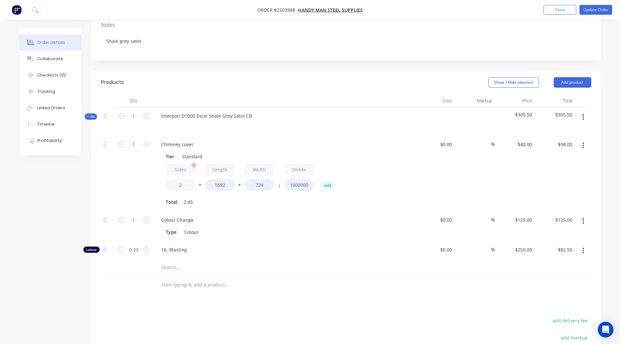
click at [189, 179] on input "2" at bounding box center [180, 184] width 29 height 11
type input "2.4"
type input "$117.60"
click at [378, 279] on div "Products Show / Hide columns Add product Qty Cost Markup Price Total Kit 1 Inte…" at bounding box center [346, 262] width 510 height 382
click at [192, 179] on input "2.4" at bounding box center [180, 184] width 29 height 11
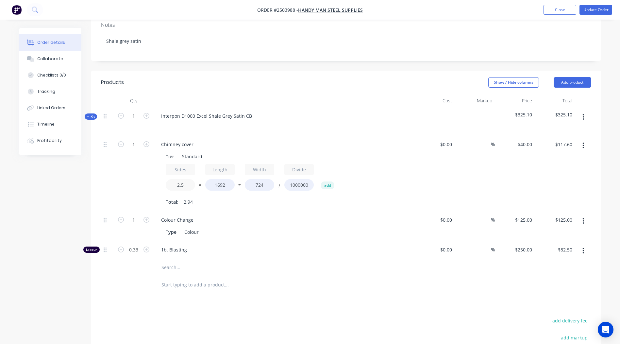
type input "2.5"
type input "$122.50"
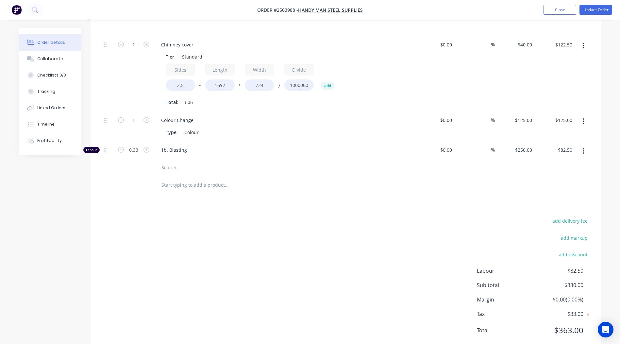
scroll to position [0, 0]
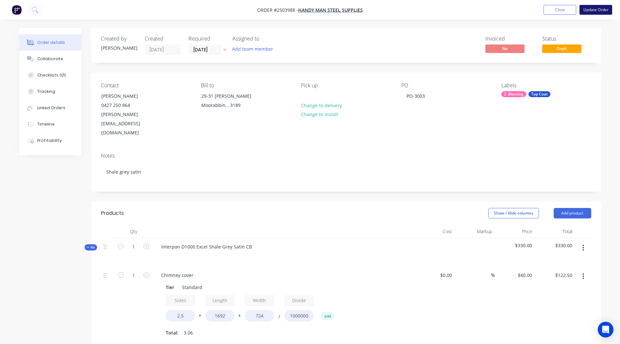
click at [596, 14] on button "Update Order" at bounding box center [595, 10] width 33 height 10
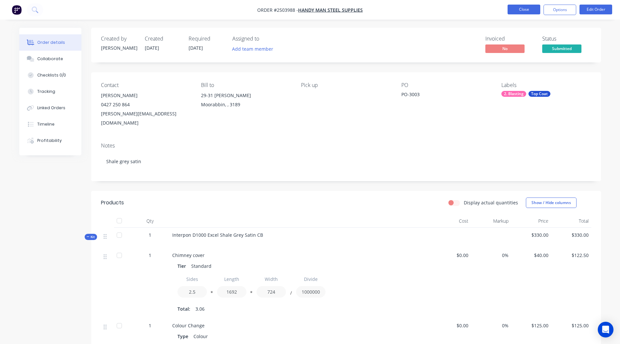
click at [524, 8] on button "Close" at bounding box center [523, 10] width 33 height 10
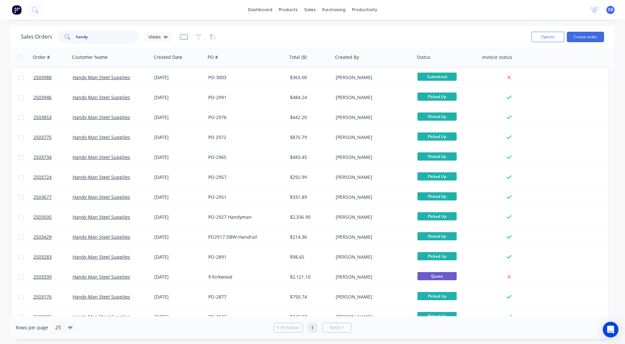
drag, startPoint x: 122, startPoint y: 34, endPoint x: 0, endPoint y: 57, distance: 124.3
click at [101, 41] on input "handy" at bounding box center [108, 36] width 64 height 13
click at [0, 61] on html "dashboard products sales purchasing productivity dashboard products Product Cat…" at bounding box center [312, 172] width 625 height 344
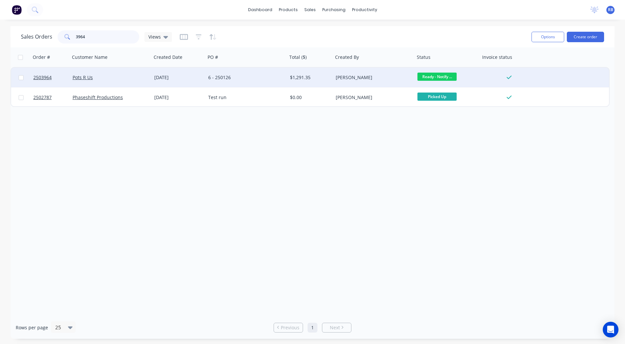
type input "3964"
click at [375, 76] on div "[PERSON_NAME]" at bounding box center [372, 77] width 73 height 7
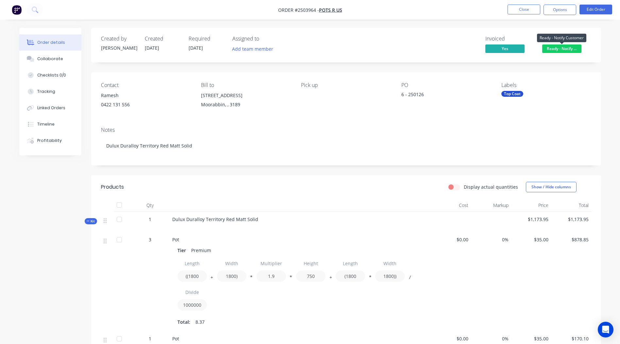
click at [560, 47] on span "Ready - Notify ..." at bounding box center [561, 48] width 39 height 8
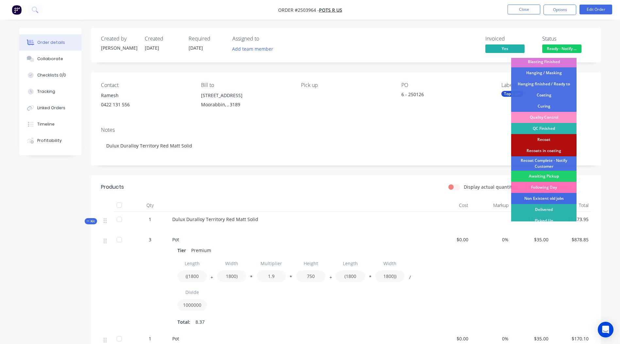
scroll to position [140, 0]
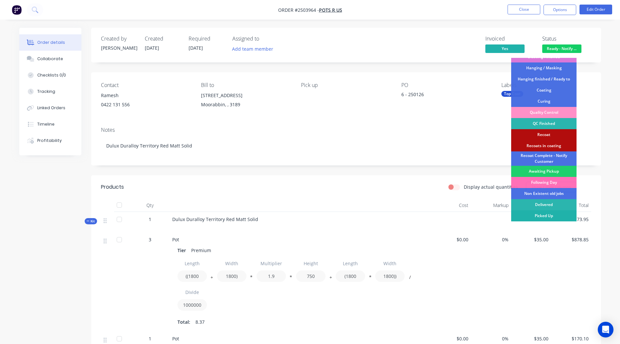
click at [547, 216] on div "Picked Up" at bounding box center [543, 215] width 65 height 11
